Goal: Find specific fact: Find contact information

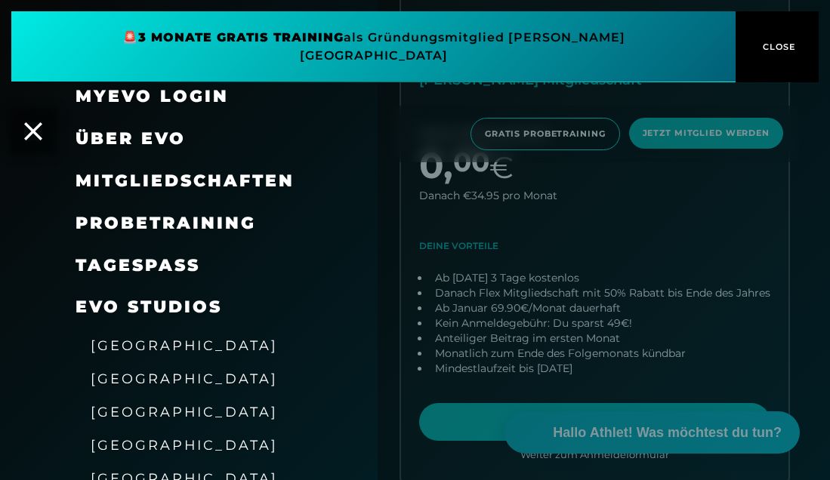
scroll to position [143, 0]
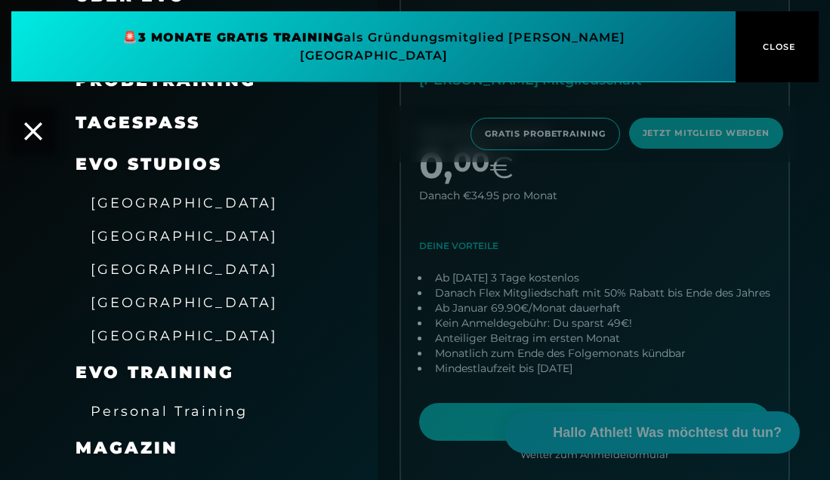
click at [48, 112] on div "TAGESPASS" at bounding box center [188, 123] width 377 height 42
click at [36, 122] on icon at bounding box center [33, 132] width 20 height 20
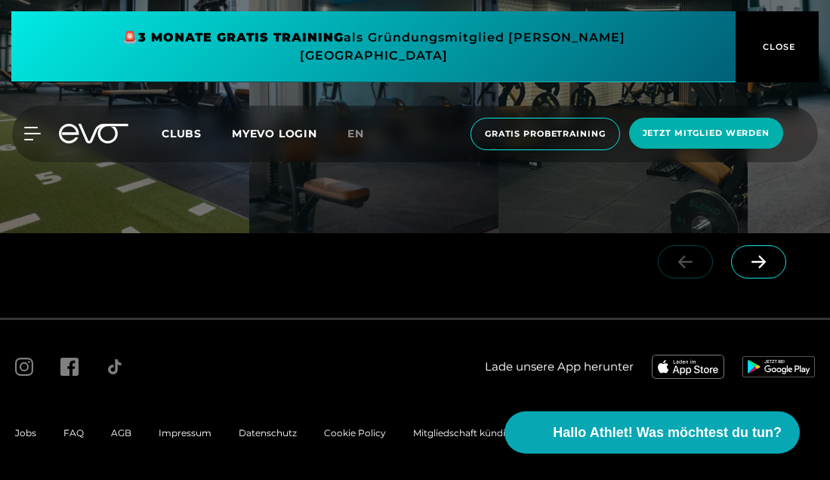
scroll to position [2658, 0]
click at [75, 433] on span "FAQ" at bounding box center [73, 432] width 20 height 11
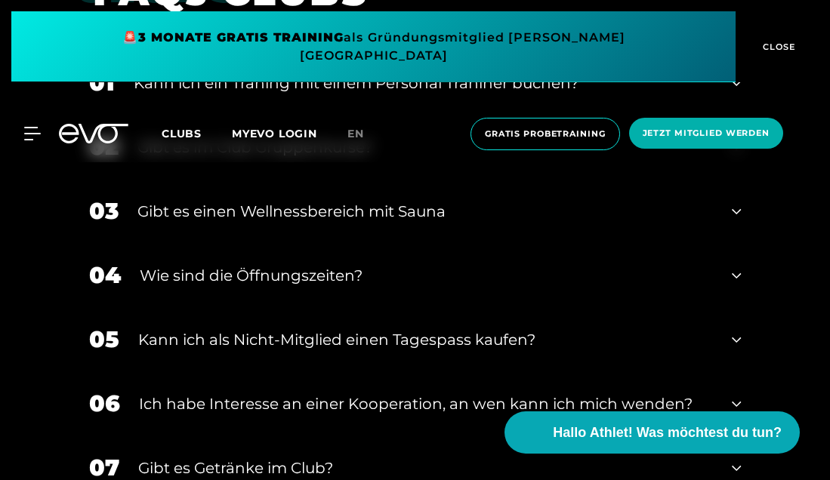
scroll to position [2269, 0]
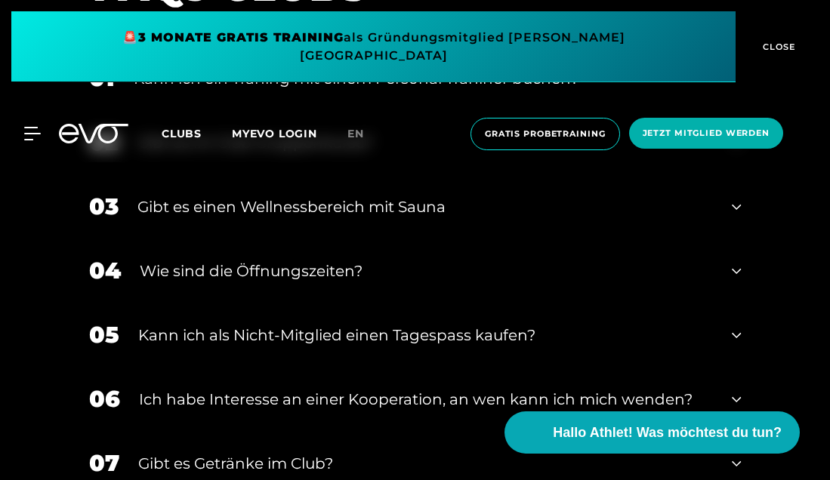
click at [254, 260] on div "Wie sind die Öffnungszeiten?" at bounding box center [427, 271] width 574 height 23
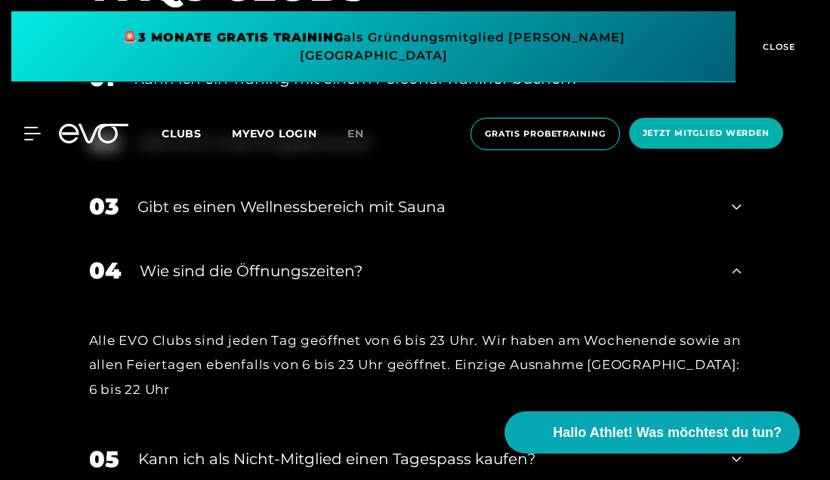
click at [78, 124] on icon at bounding box center [69, 134] width 20 height 20
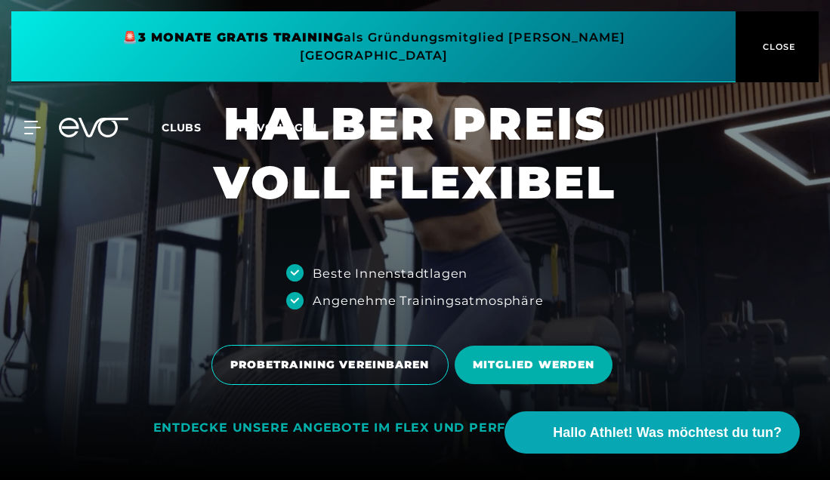
click at [92, 118] on icon at bounding box center [104, 128] width 50 height 20
click at [32, 121] on icon at bounding box center [35, 128] width 22 height 14
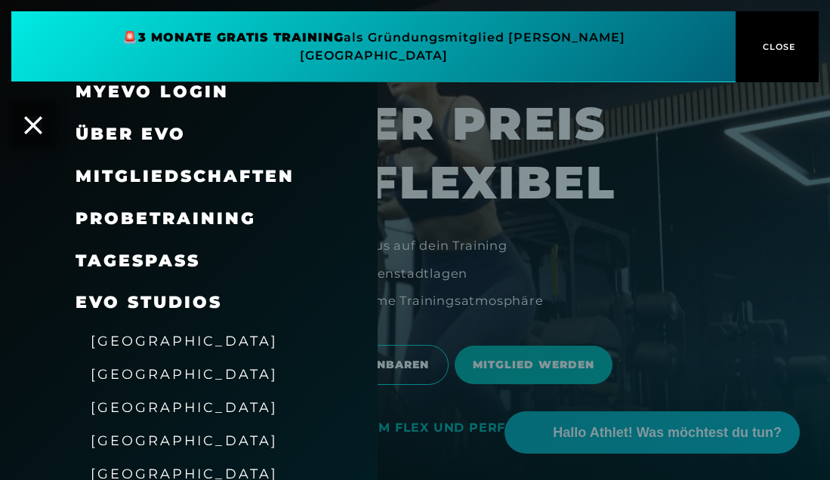
scroll to position [4, 0]
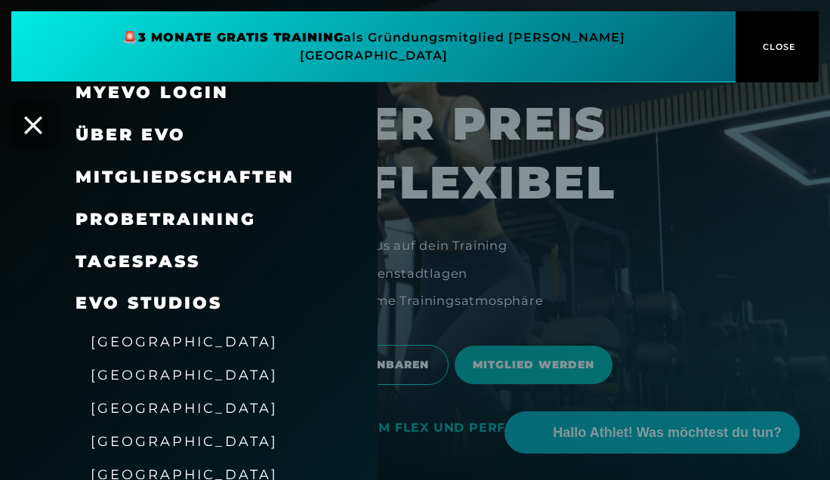
click at [167, 174] on span "Mitgliedschaften" at bounding box center [184, 177] width 219 height 20
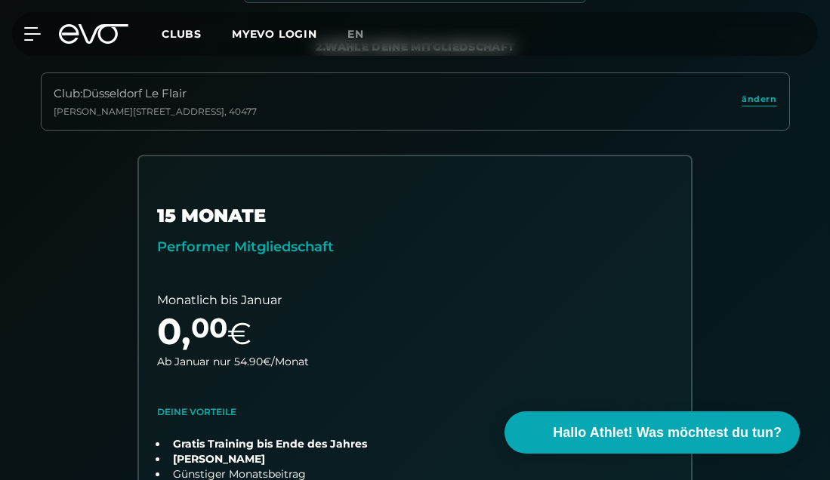
scroll to position [319, 0]
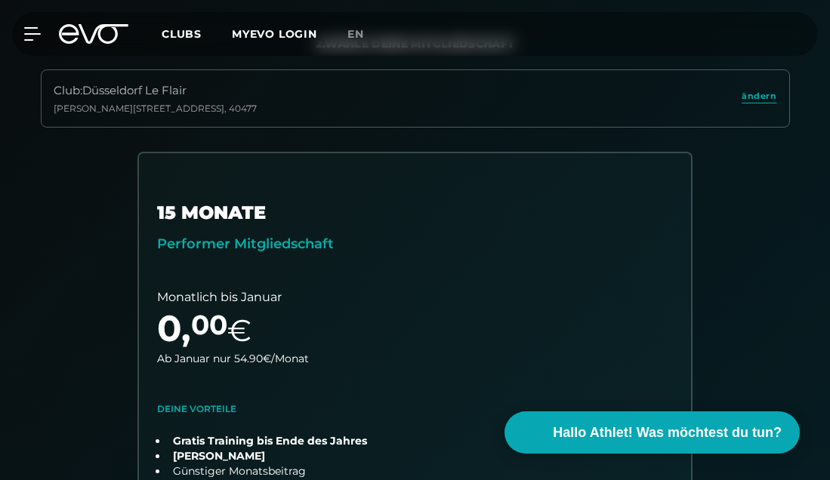
click at [33, 41] on div "MyEVO Login Über EVO Mitgliedschaften Probetraining TAGESPASS EVO Studios [GEOG…" at bounding box center [415, 34] width 824 height 44
click at [34, 36] on icon at bounding box center [35, 34] width 22 height 14
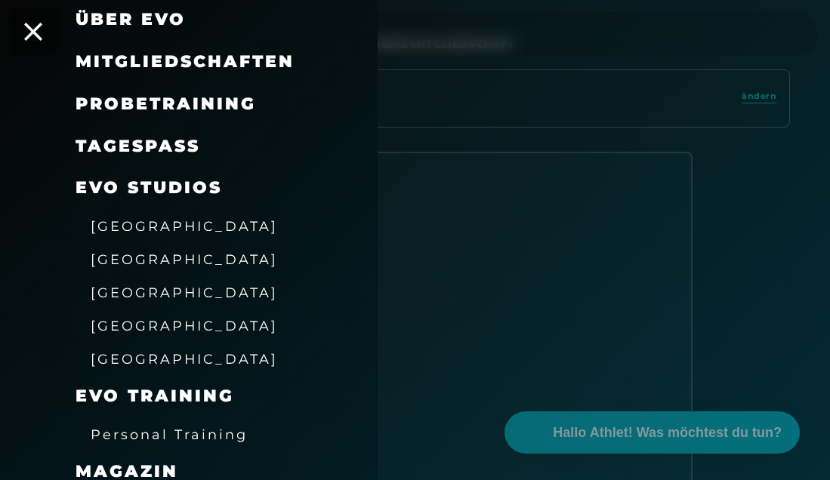
scroll to position [118, 0]
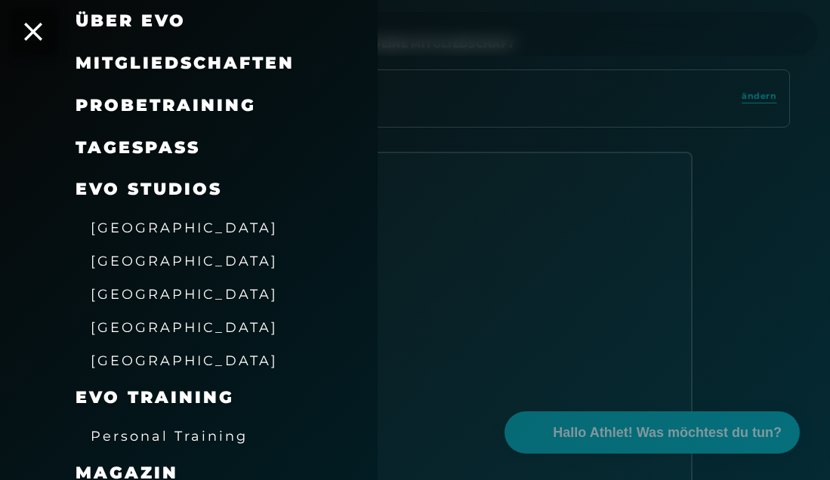
click at [162, 291] on span "[GEOGRAPHIC_DATA]" at bounding box center [184, 294] width 187 height 16
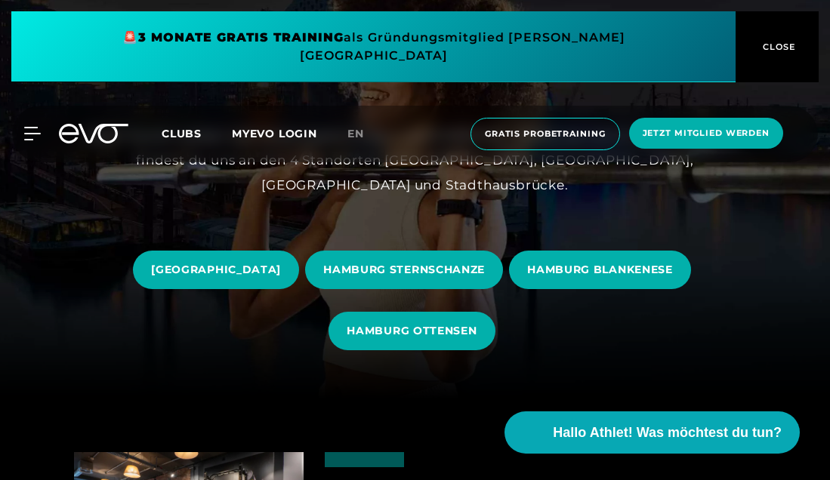
scroll to position [116, 0]
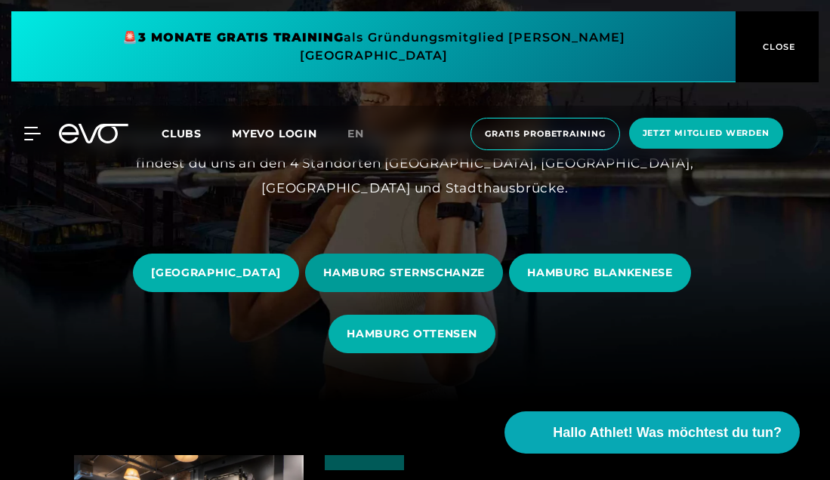
click at [429, 265] on span "HAMBURG STERNSCHANZE" at bounding box center [404, 273] width 162 height 16
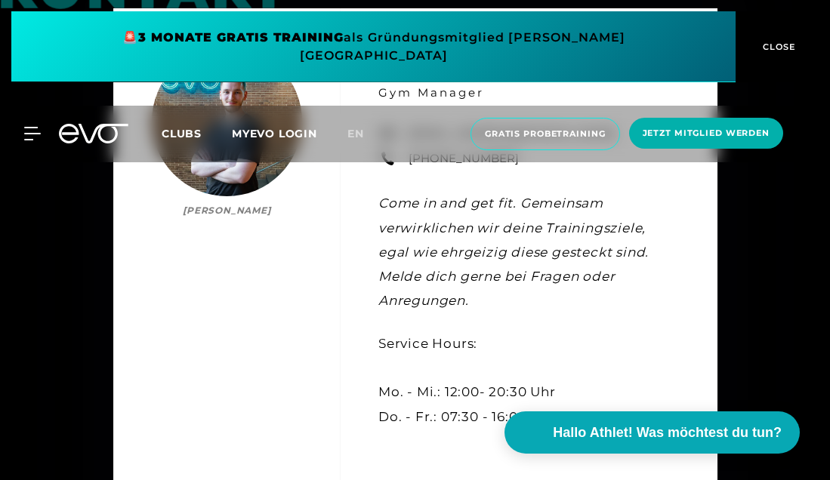
scroll to position [3764, 0]
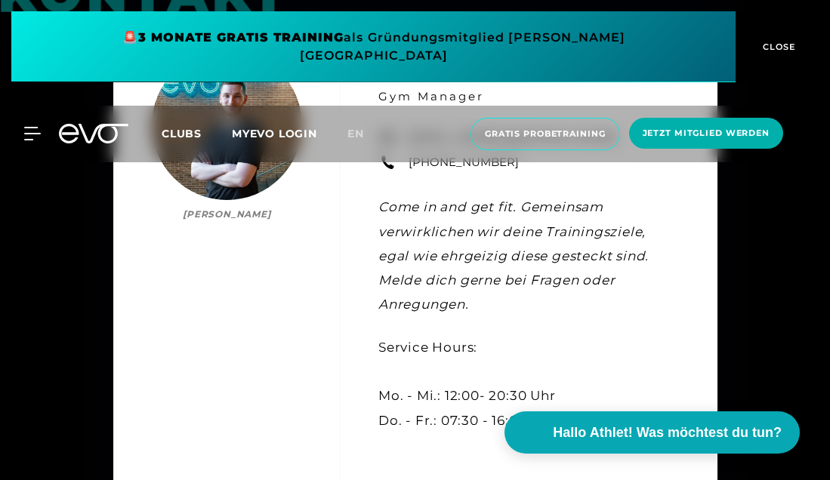
click at [177, 127] on span "Clubs" at bounding box center [182, 134] width 40 height 14
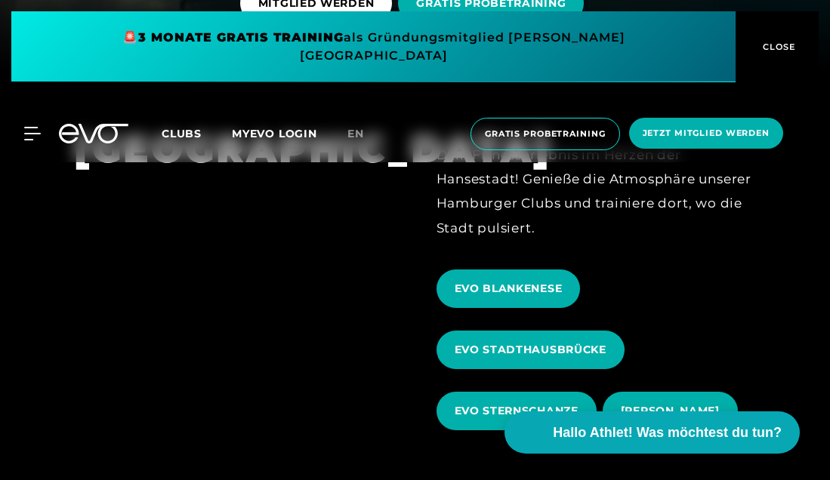
scroll to position [464, 0]
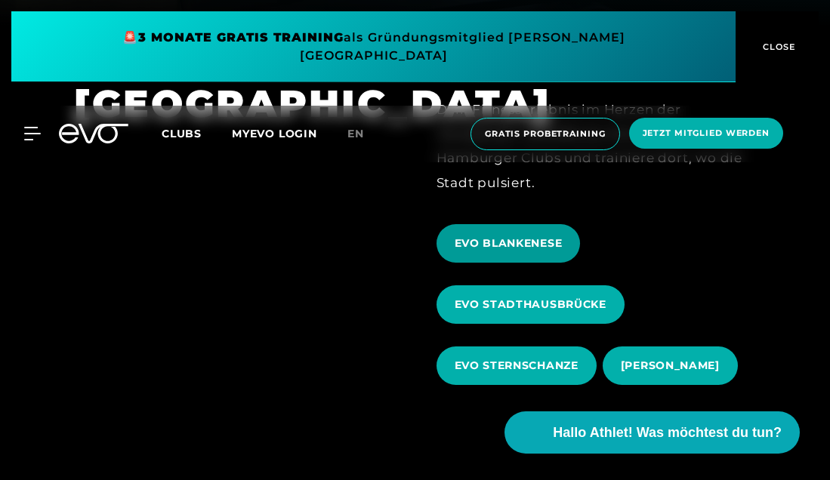
click at [473, 245] on span "EVO BLANKENESE" at bounding box center [508, 243] width 144 height 39
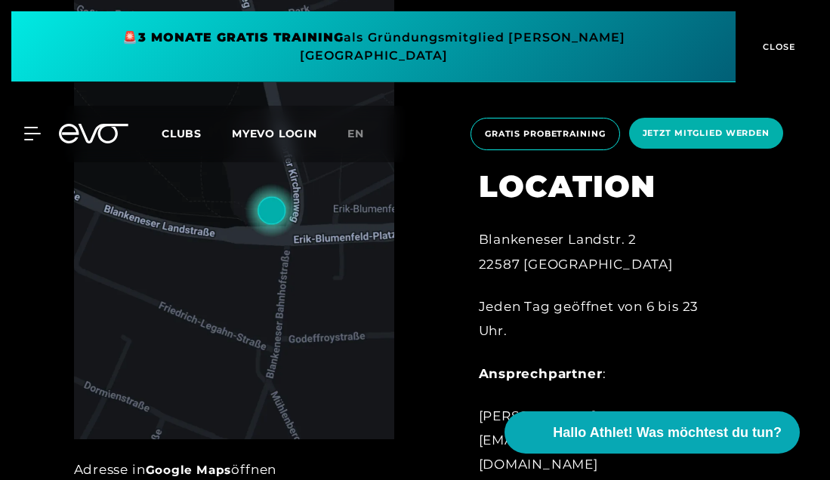
scroll to position [550, 0]
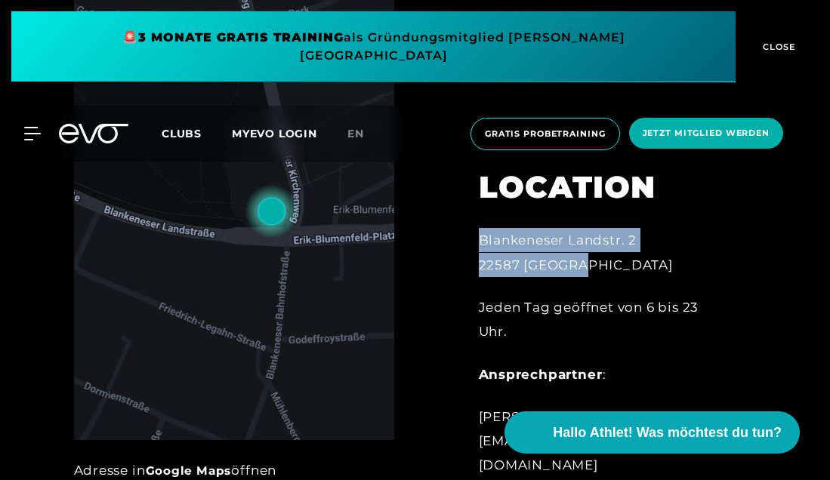
drag, startPoint x: 483, startPoint y: 268, endPoint x: 612, endPoint y: 288, distance: 129.8
click at [612, 277] on div "Blankeneser Landstr. 2 22587 [GEOGRAPHIC_DATA]" at bounding box center [603, 252] width 248 height 49
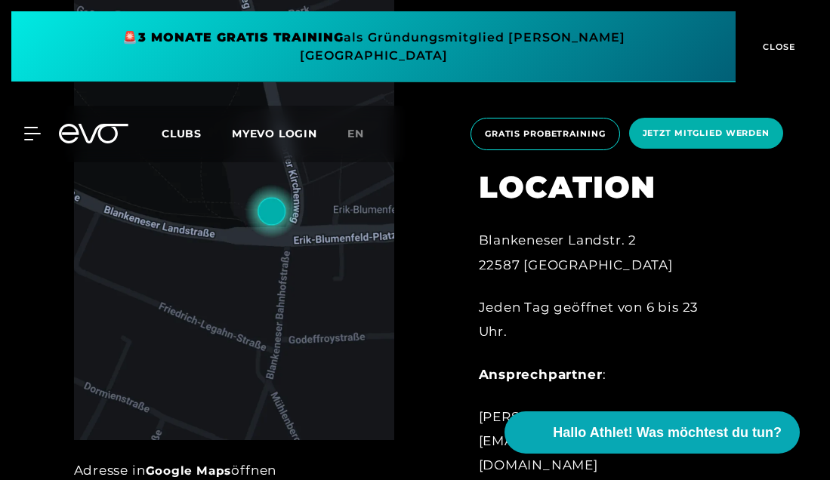
click at [420, 285] on div at bounding box center [436, 252] width 42 height 538
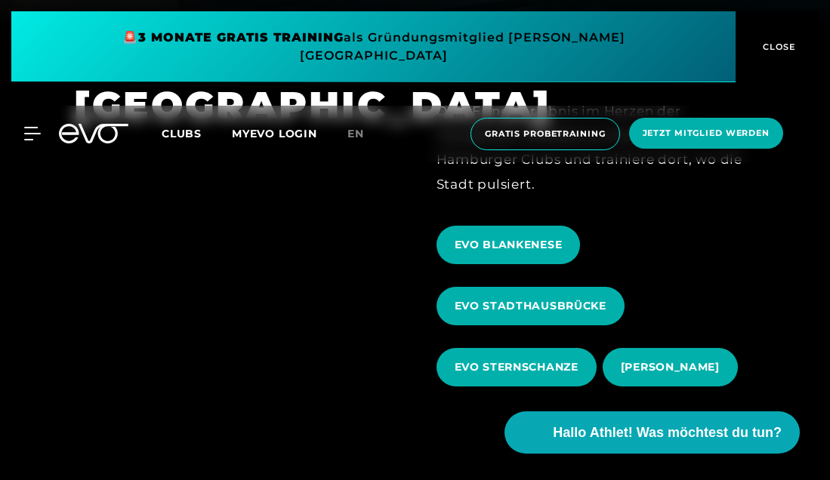
scroll to position [461, 0]
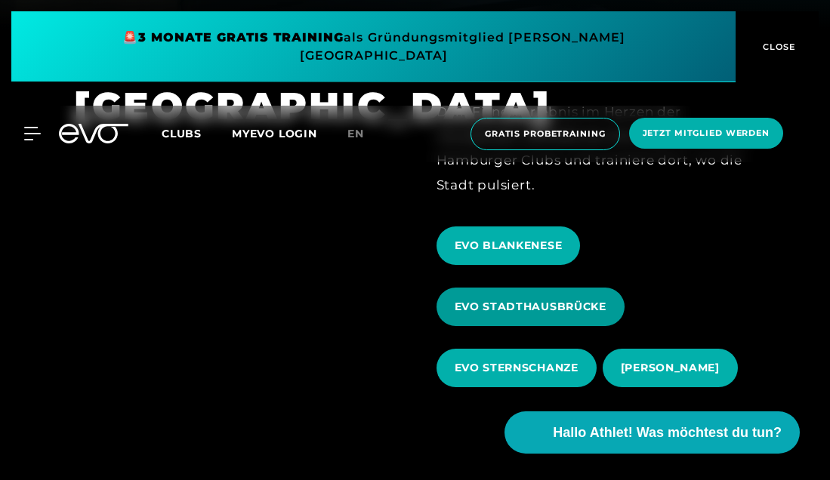
click at [481, 299] on span "EVO STADTHAUSBRÜCKE" at bounding box center [530, 307] width 152 height 16
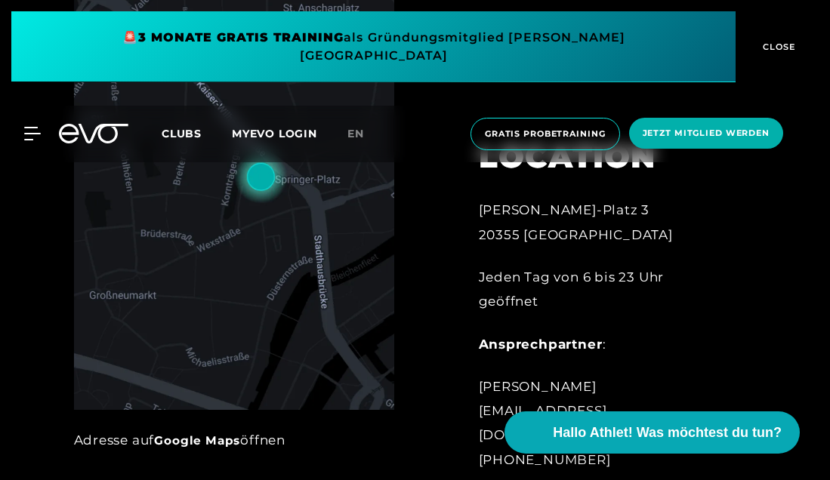
scroll to position [580, 0]
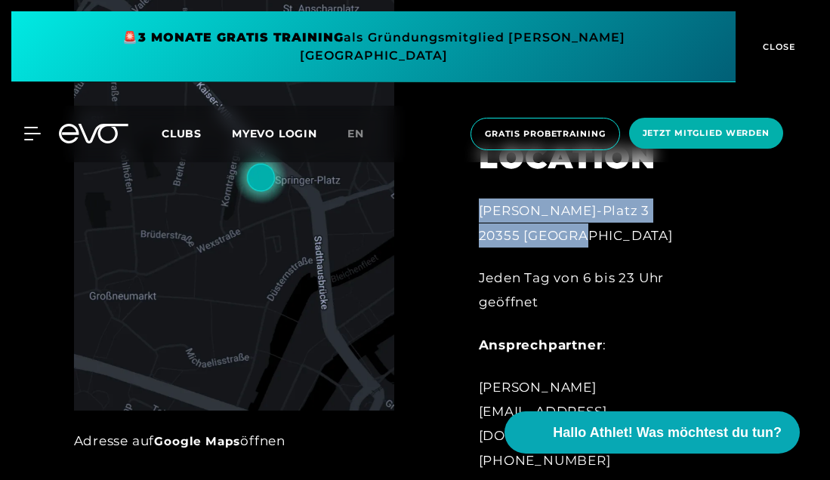
drag, startPoint x: 482, startPoint y: 253, endPoint x: 593, endPoint y: 271, distance: 111.7
click at [593, 248] on div "[PERSON_NAME]-Platz 3 20355 [GEOGRAPHIC_DATA]" at bounding box center [603, 223] width 248 height 49
copy div "[PERSON_NAME]-Platz 3 20355 [GEOGRAPHIC_DATA]"
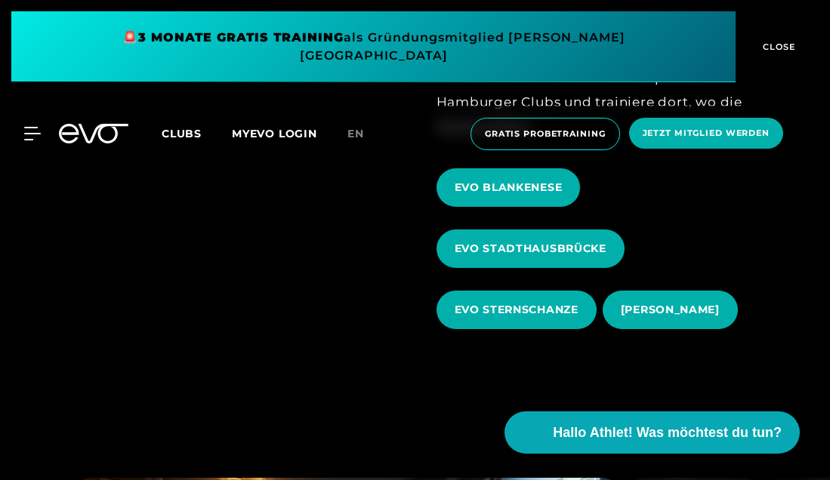
scroll to position [519, 0]
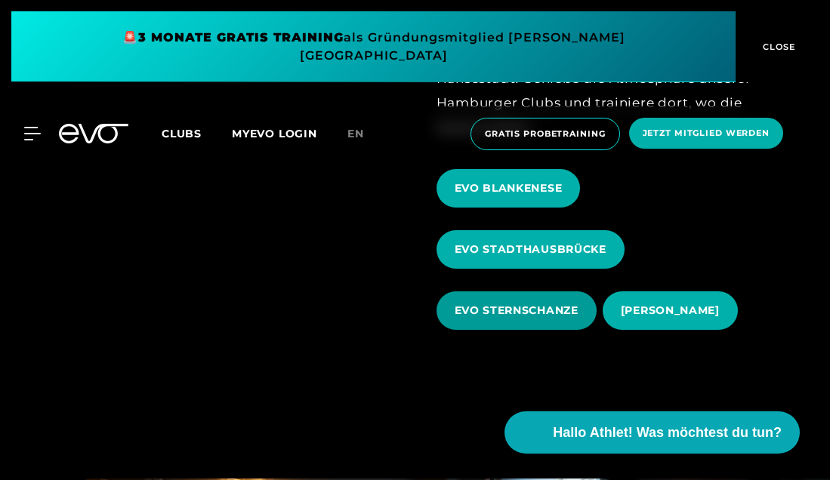
click at [542, 303] on span "EVO STERNSCHANZE" at bounding box center [516, 311] width 124 height 16
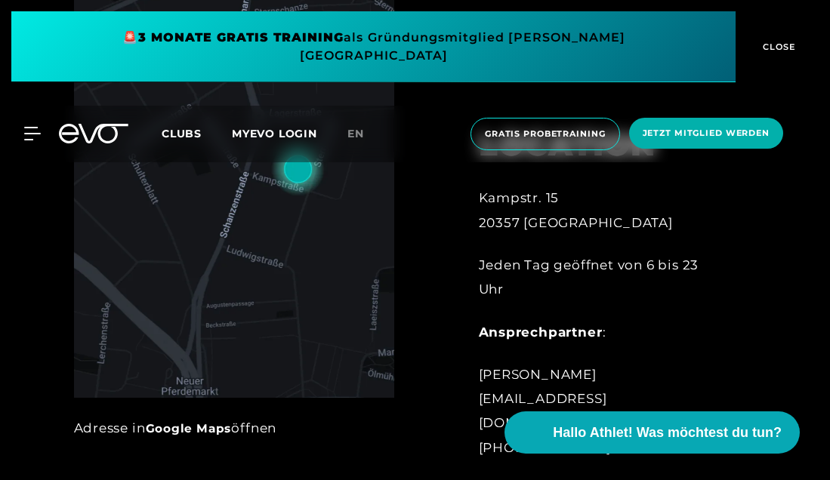
scroll to position [590, 0]
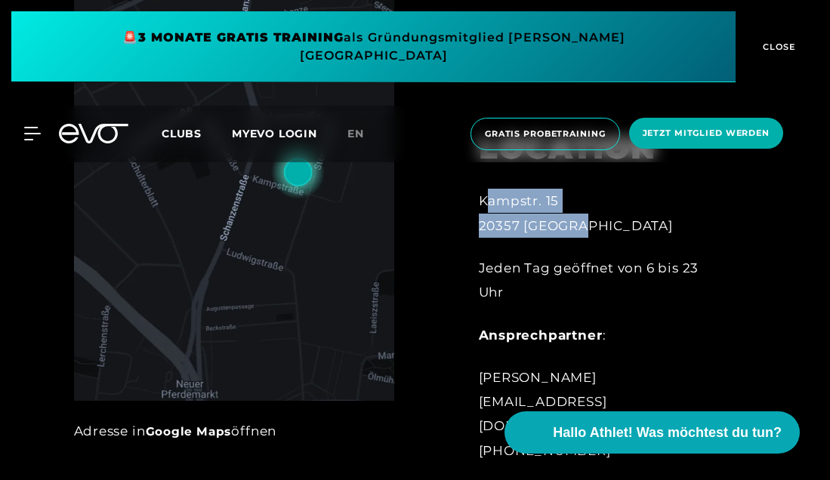
drag, startPoint x: 483, startPoint y: 226, endPoint x: 590, endPoint y: 252, distance: 110.2
click at [590, 238] on div "Kampstr. 15 20357 [GEOGRAPHIC_DATA]" at bounding box center [603, 213] width 248 height 49
drag, startPoint x: 529, startPoint y: 245, endPoint x: 513, endPoint y: 239, distance: 17.0
click at [529, 238] on div "Kampstr. 15 20357 [GEOGRAPHIC_DATA]" at bounding box center [603, 213] width 248 height 49
drag, startPoint x: 481, startPoint y: 228, endPoint x: 599, endPoint y: 252, distance: 120.2
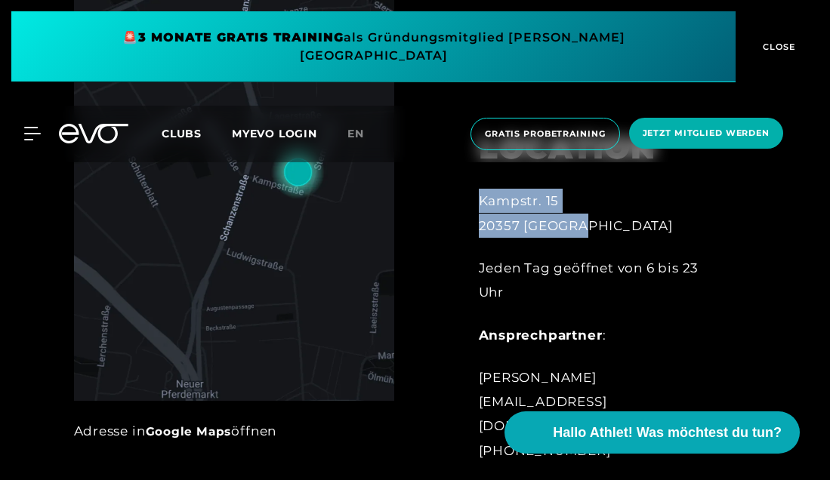
click at [599, 238] on div "Kampstr. 15 20357 [GEOGRAPHIC_DATA]" at bounding box center [603, 213] width 248 height 49
copy div "Kampstr. 15 20357 [GEOGRAPHIC_DATA]"
